Goal: Task Accomplishment & Management: Complete application form

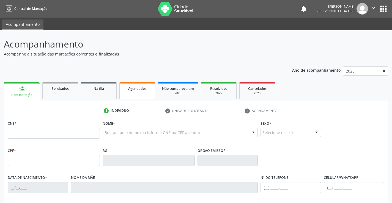
click at [139, 93] on link "Agendados" at bounding box center [137, 90] width 36 height 17
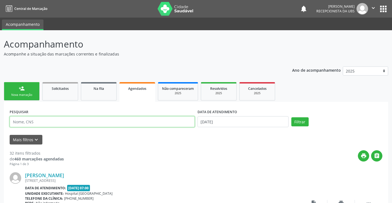
click at [51, 124] on input "text" at bounding box center [102, 121] width 185 height 11
type input "[CREDIT_CARD_NUMBER]"
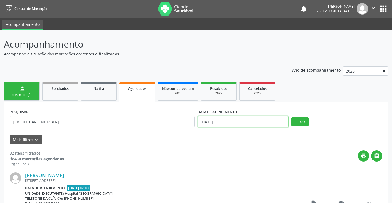
click at [225, 121] on input "[DATE]" at bounding box center [243, 121] width 91 height 11
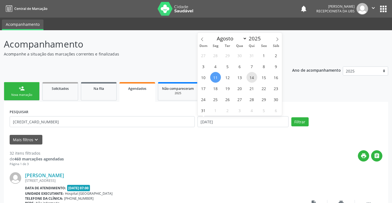
click at [251, 79] on span "14" at bounding box center [252, 77] width 11 height 11
type input "[DATE]"
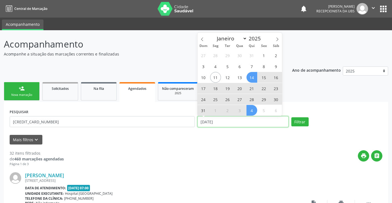
click at [220, 124] on input "[DATE]" at bounding box center [243, 121] width 91 height 11
click at [227, 122] on input "[DATE]" at bounding box center [243, 121] width 91 height 11
click at [302, 122] on button "Filtrar" at bounding box center [300, 122] width 17 height 9
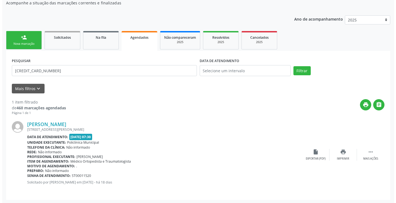
scroll to position [52, 0]
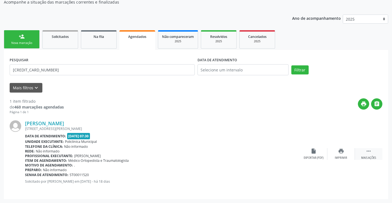
click at [367, 152] on icon "" at bounding box center [369, 151] width 6 height 6
click at [313, 158] on div "Cancelar" at bounding box center [313, 158] width 13 height 4
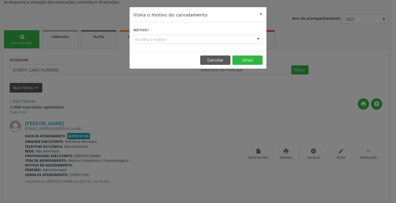
click at [257, 38] on div at bounding box center [258, 39] width 8 height 9
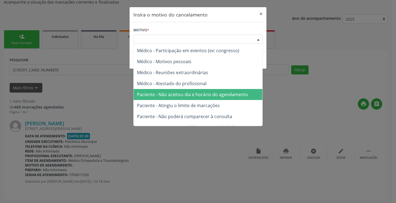
scroll to position [0, 0]
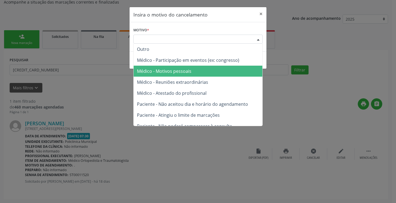
click at [179, 75] on span "Médico - Motivos pessoais" at bounding box center [198, 71] width 129 height 11
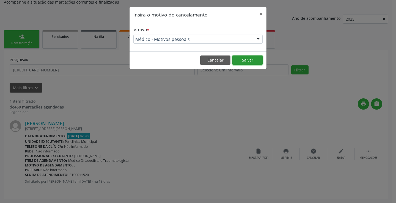
click at [241, 59] on button "Salvar" at bounding box center [248, 60] width 30 height 9
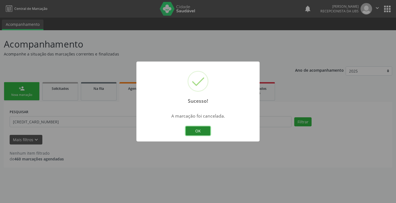
click at [206, 134] on button "OK" at bounding box center [198, 131] width 25 height 9
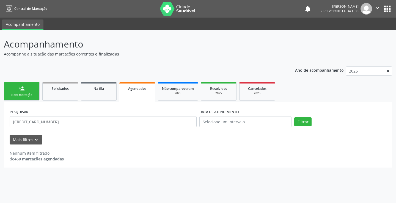
click at [15, 91] on link "person_add Nova marcação" at bounding box center [22, 91] width 36 height 18
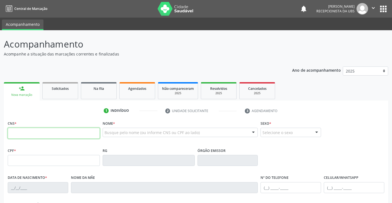
click at [29, 133] on input "text" at bounding box center [54, 133] width 92 height 11
type input "705 0080 2599 7052"
type input "[DATE]"
type input "[PERSON_NAME]"
type input "[PHONE_NUMBER]"
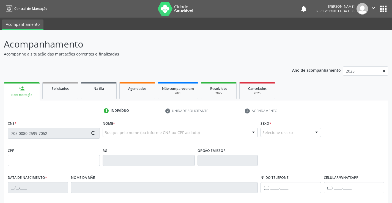
type input "[PHONE_NUMBER]"
type input "40"
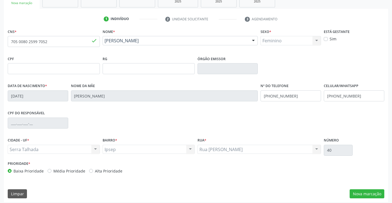
scroll to position [95, 0]
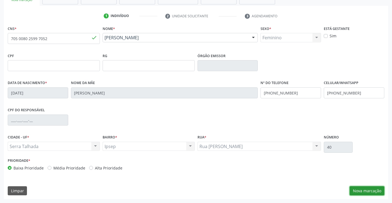
click at [363, 192] on button "Nova marcação" at bounding box center [367, 191] width 35 height 9
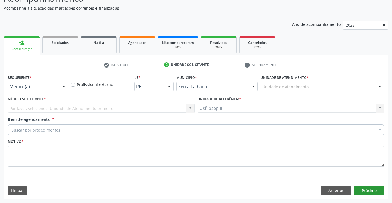
scroll to position [46, 0]
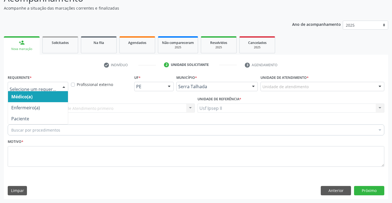
click at [66, 85] on div at bounding box center [64, 86] width 8 height 9
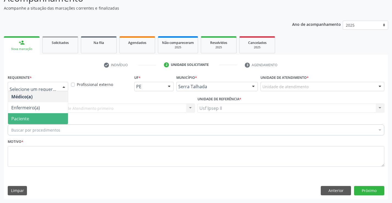
click at [22, 119] on span "Paciente" at bounding box center [20, 119] width 18 height 6
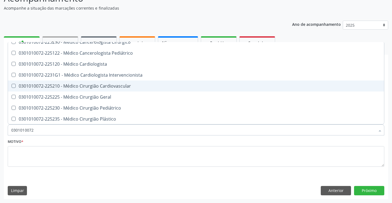
scroll to position [110, 0]
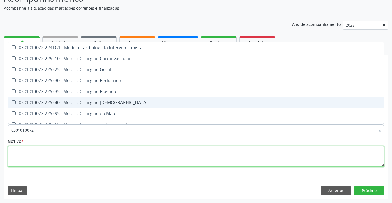
click at [62, 164] on textarea at bounding box center [196, 156] width 377 height 21
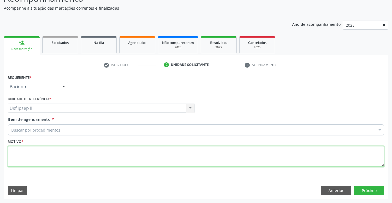
scroll to position [0, 0]
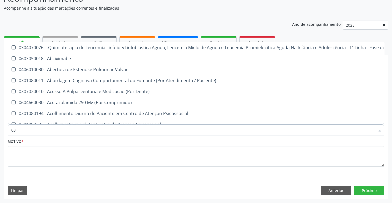
type input "0"
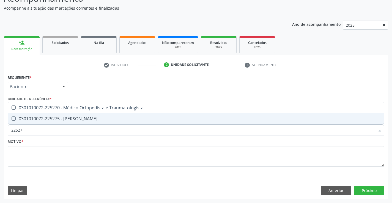
type input "225270"
click at [63, 120] on div "0301010072-225270 - Médico Ortopedista e Traumatologista" at bounding box center [196, 119] width 370 height 4
checkbox Traumatologista "true"
click at [17, 154] on textarea at bounding box center [196, 156] width 377 height 21
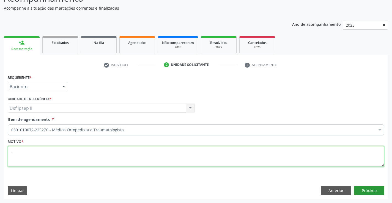
type textarea "."
click at [362, 194] on button "Próximo" at bounding box center [369, 190] width 30 height 9
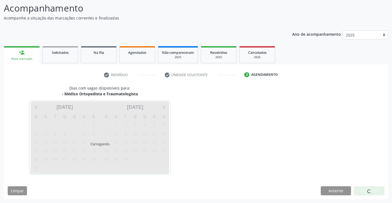
scroll to position [36, 0]
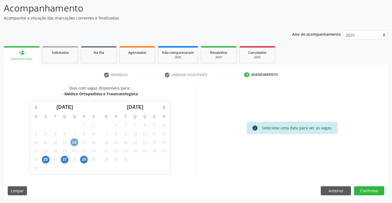
click at [77, 144] on span "14" at bounding box center [74, 143] width 8 height 8
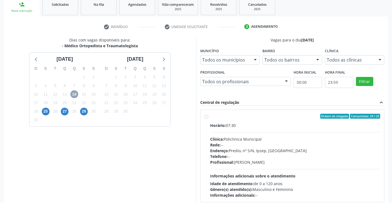
scroll to position [91, 0]
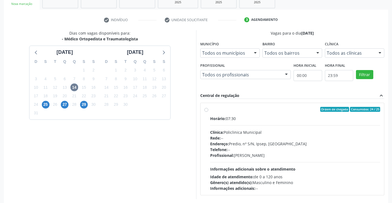
click at [207, 108] on div "Ordem de chegada Consumidos: 24 / 25 Horário: 07:30 Clínica: Policlinica Munici…" at bounding box center [293, 149] width 176 height 85
radio input "true"
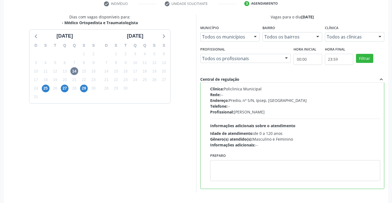
scroll to position [126, 0]
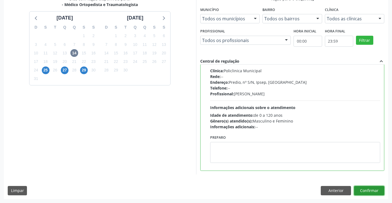
click at [364, 188] on button "Confirmar" at bounding box center [369, 190] width 30 height 9
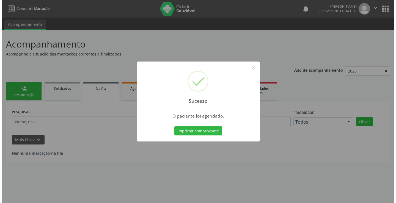
scroll to position [0, 0]
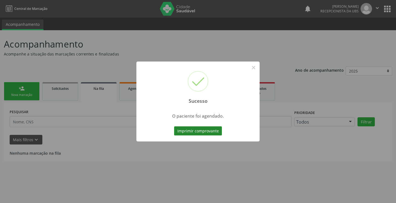
click at [185, 130] on button "Imprimir comprovante" at bounding box center [198, 131] width 48 height 9
